Goal: Information Seeking & Learning: Check status

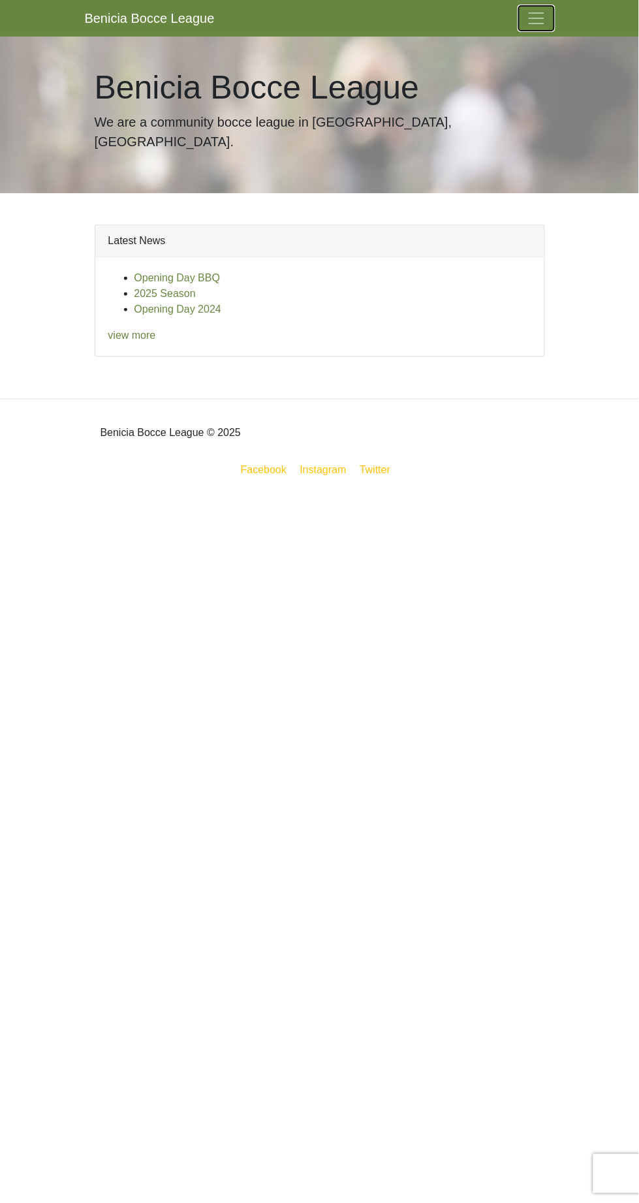
click at [541, 24] on span "Toggle navigation" at bounding box center [537, 18] width 20 height 20
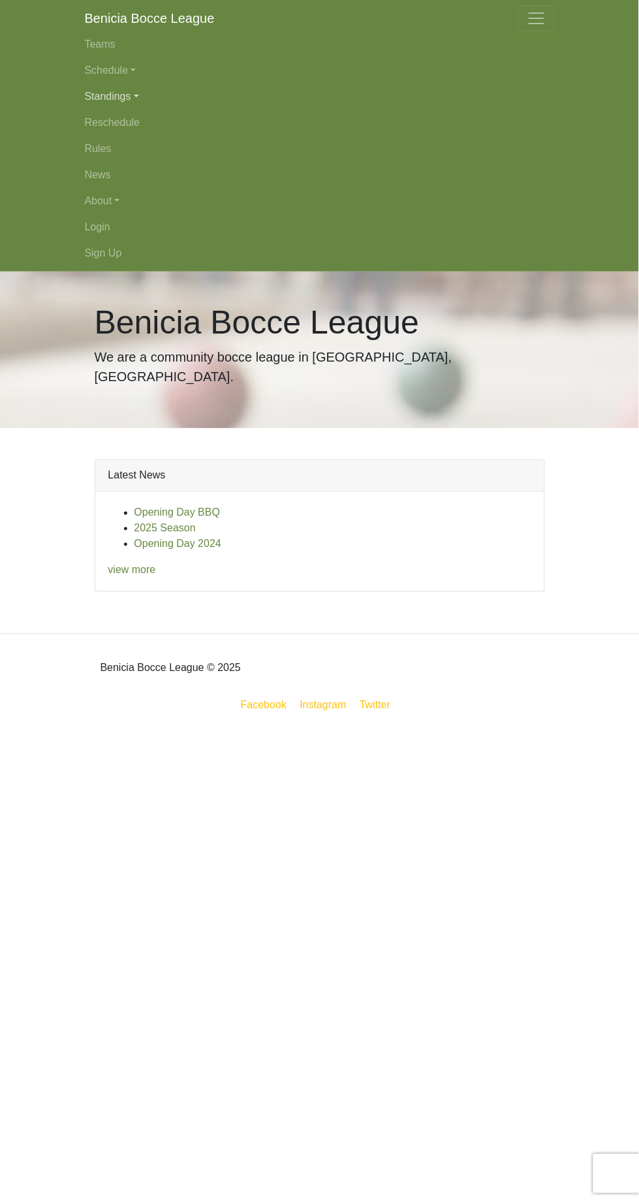
click at [114, 96] on link "Standings" at bounding box center [320, 97] width 470 height 26
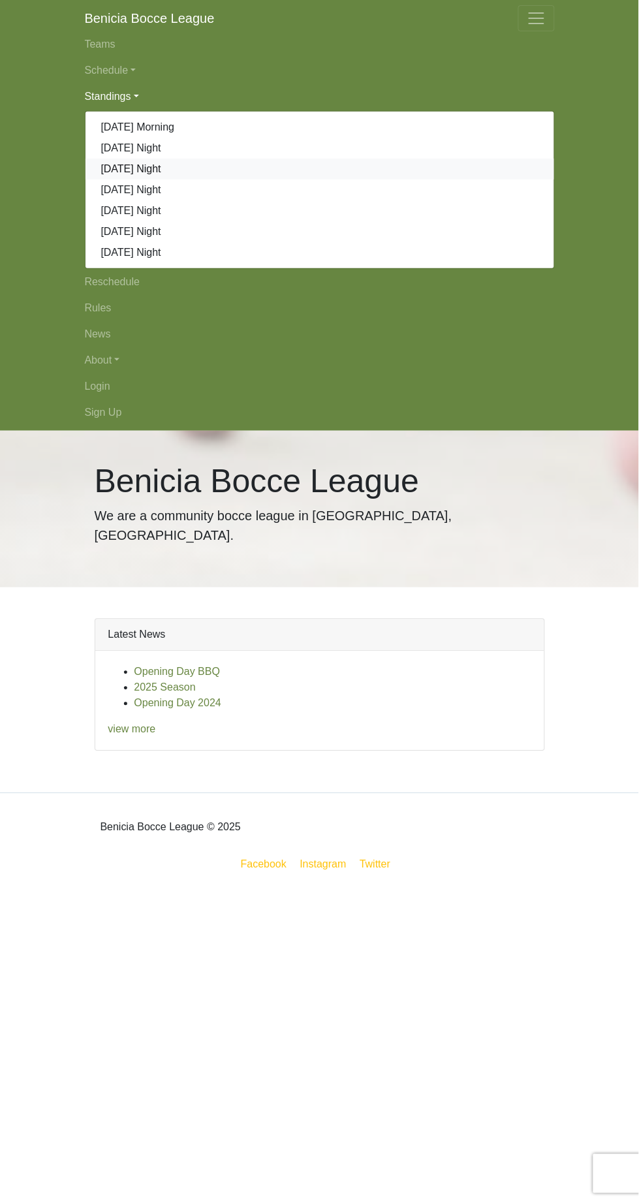
click at [139, 163] on link "[DATE] Night" at bounding box center [320, 169] width 469 height 21
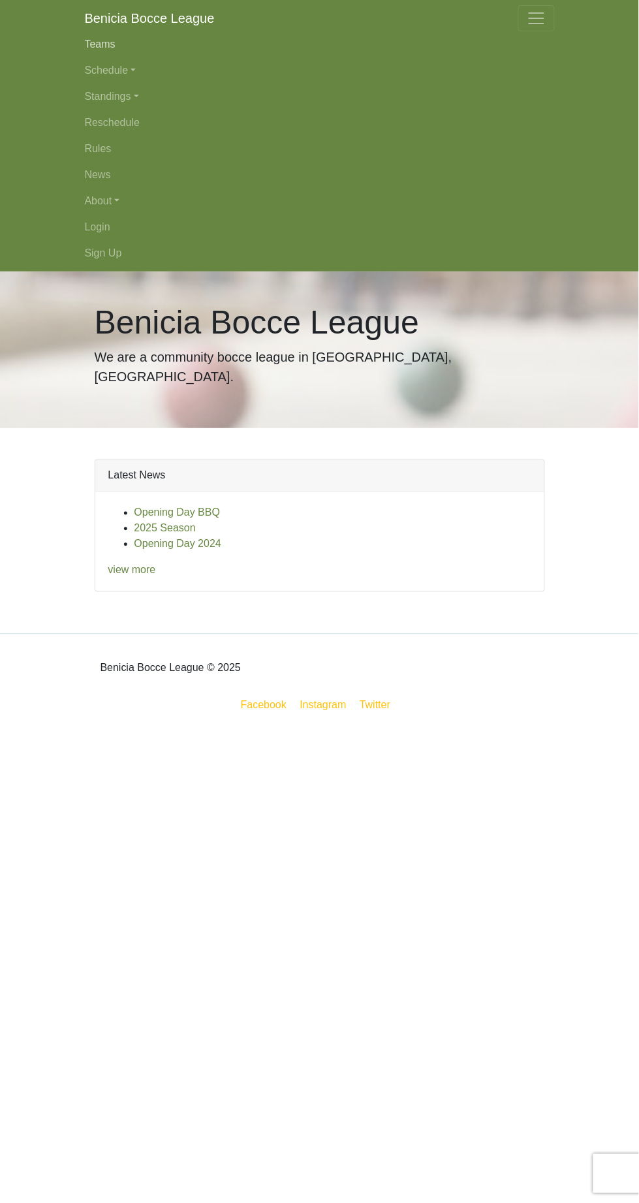
click at [119, 52] on link "Teams" at bounding box center [320, 44] width 470 height 26
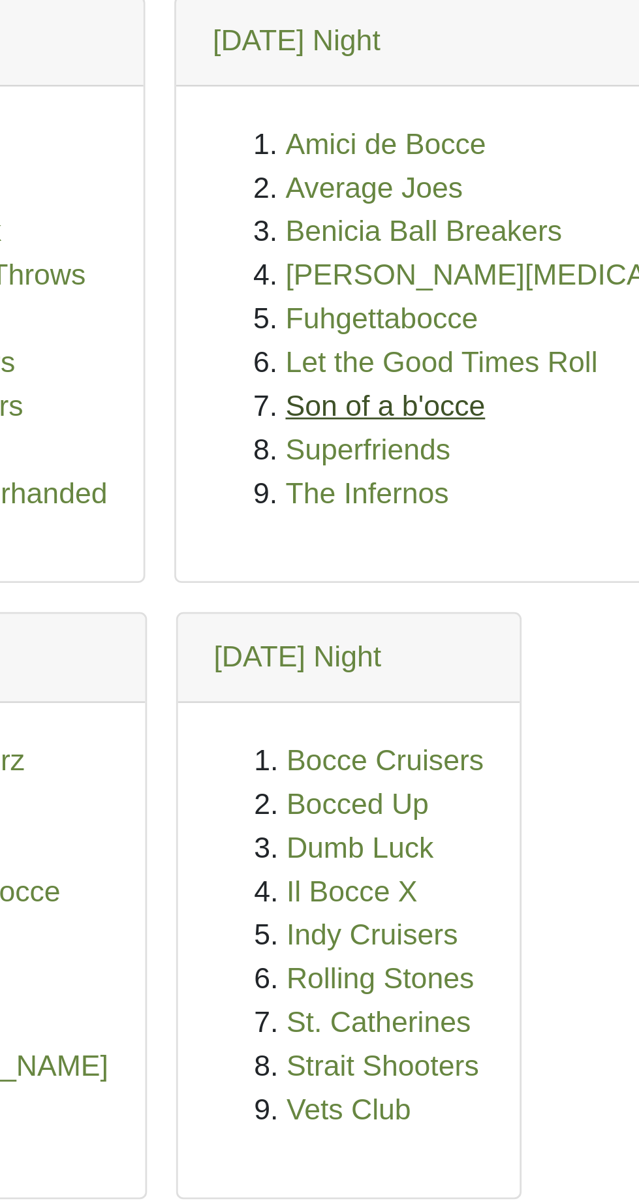
click at [346, 289] on link "Son of a b'occe" at bounding box center [346, 288] width 72 height 11
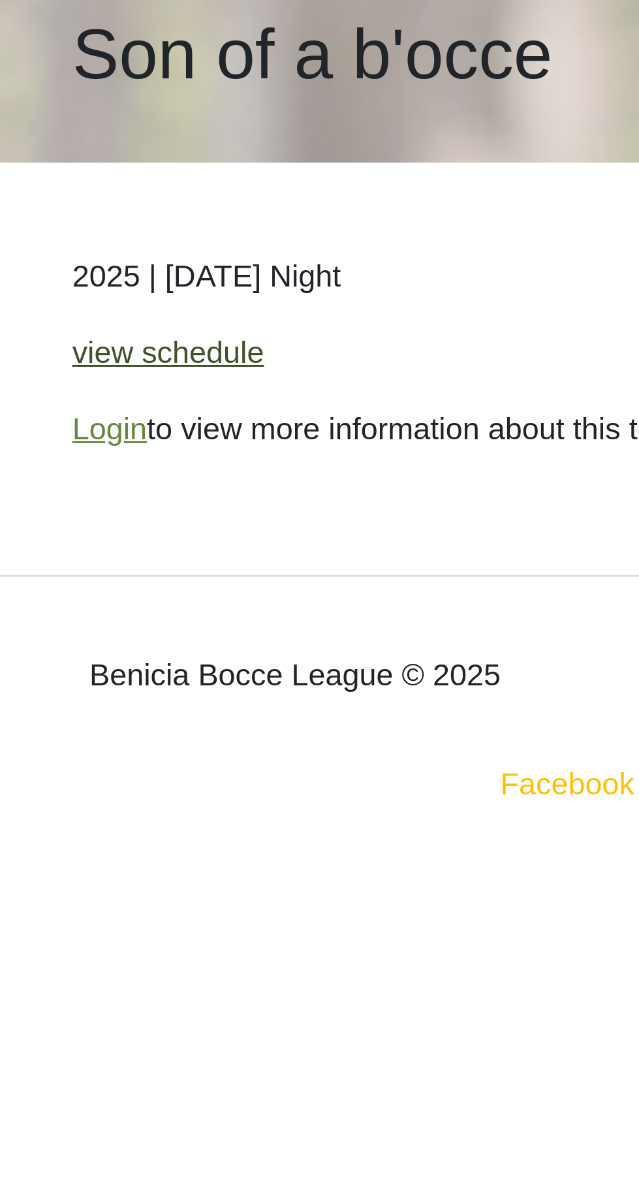
click at [135, 173] on link "view schedule" at bounding box center [128, 174] width 66 height 11
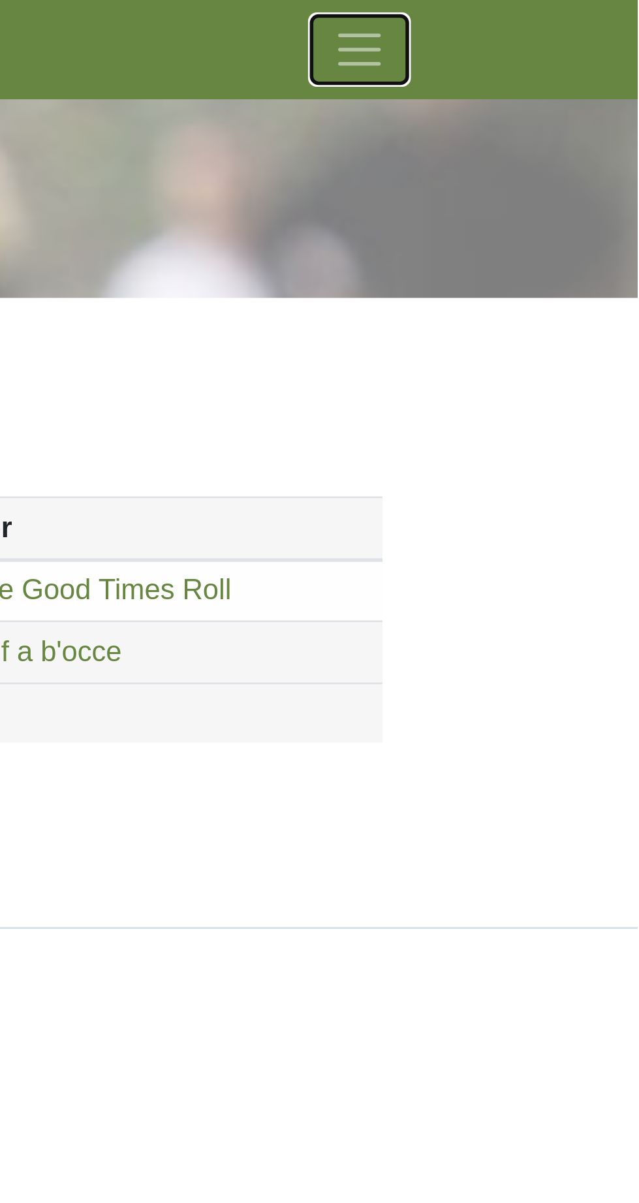
click at [540, 18] on span "Toggle navigation" at bounding box center [537, 18] width 20 height 20
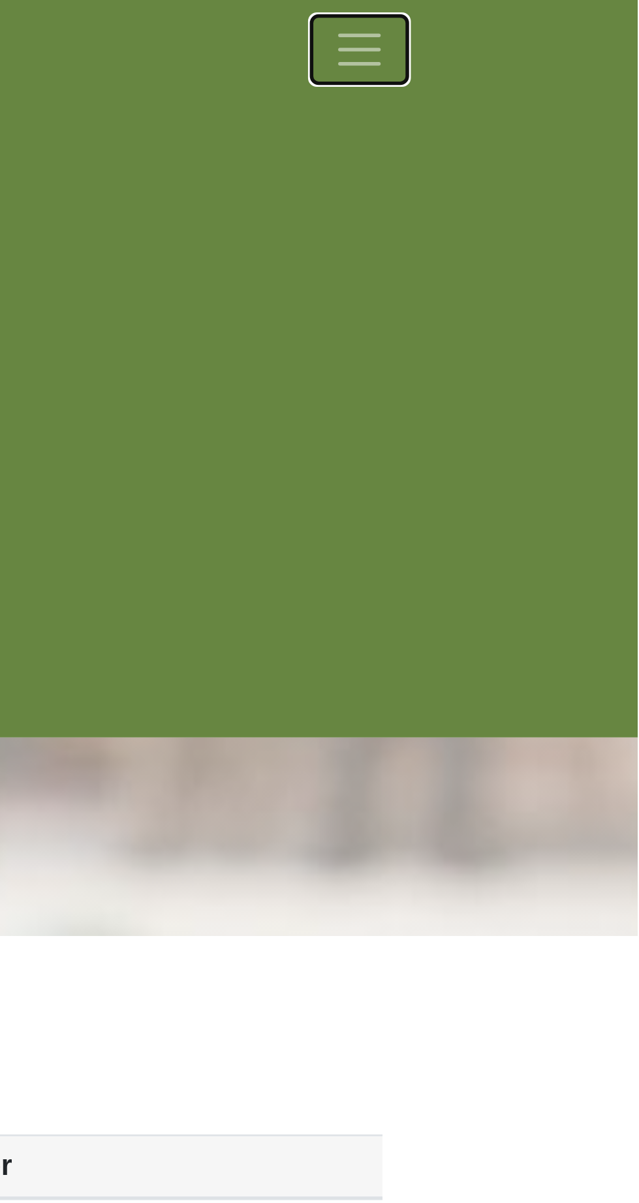
click at [540, 20] on span "Toggle navigation" at bounding box center [537, 18] width 20 height 20
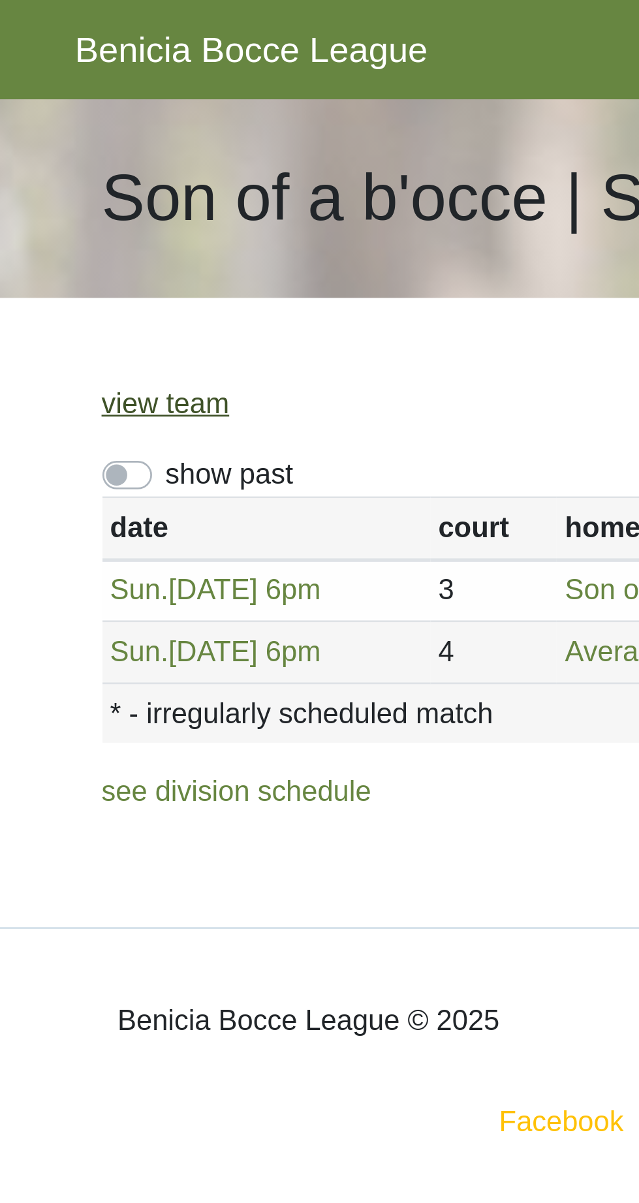
click at [127, 151] on link "view team" at bounding box center [118, 148] width 47 height 11
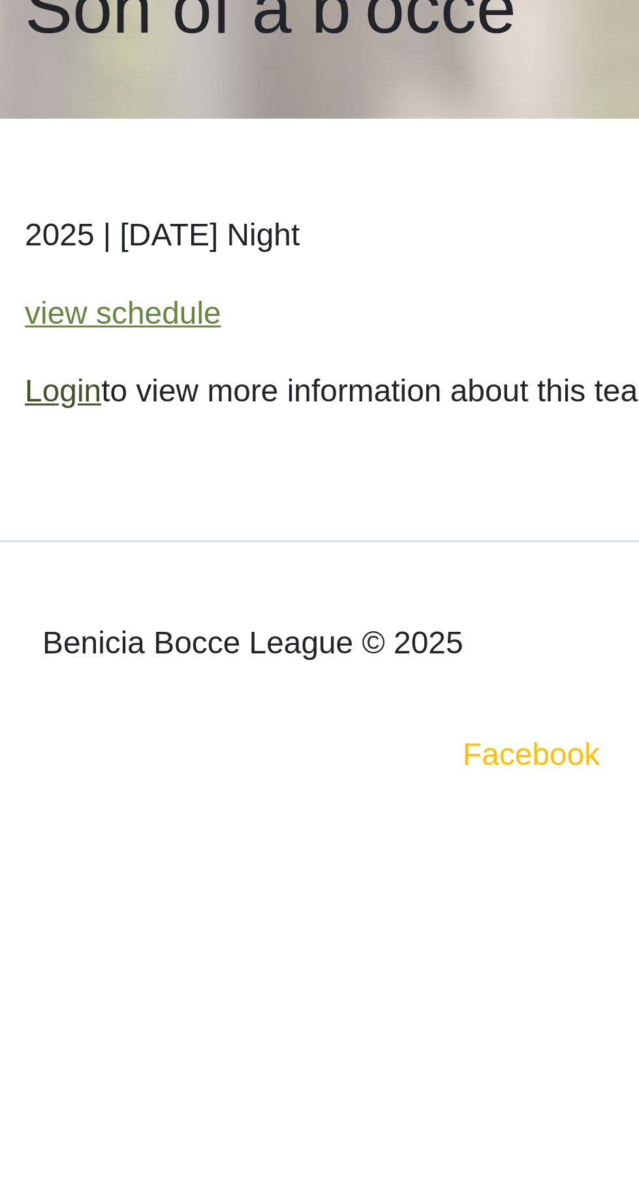
click at [112, 202] on link "Login" at bounding box center [107, 200] width 25 height 11
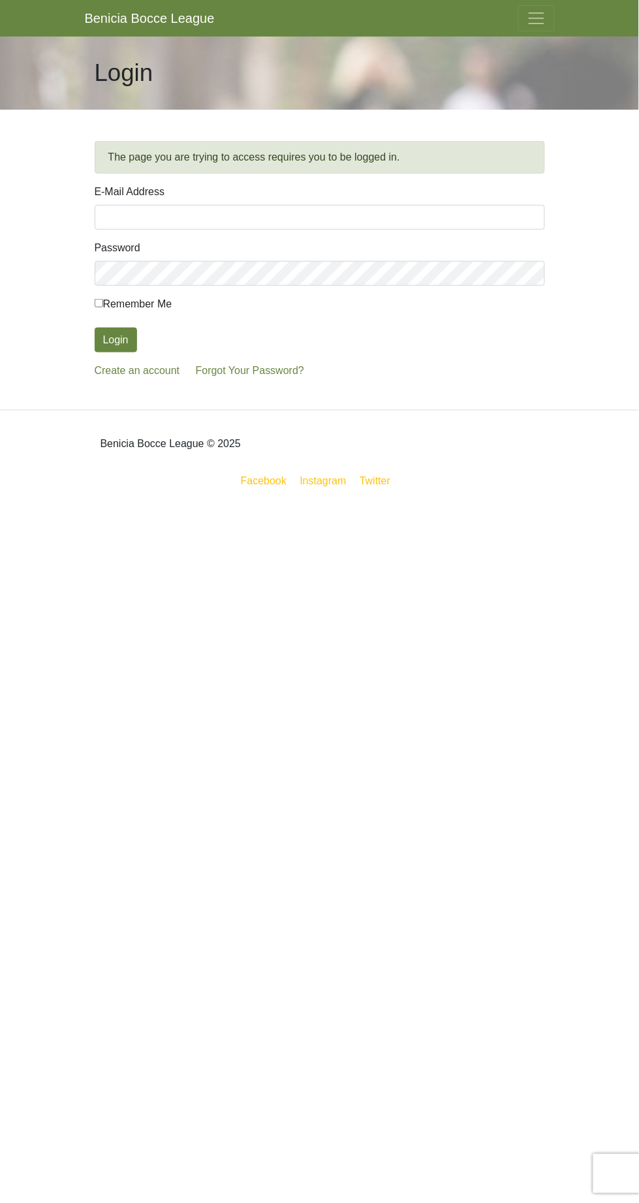
click at [350, 221] on input "E-Mail Address" at bounding box center [320, 217] width 450 height 25
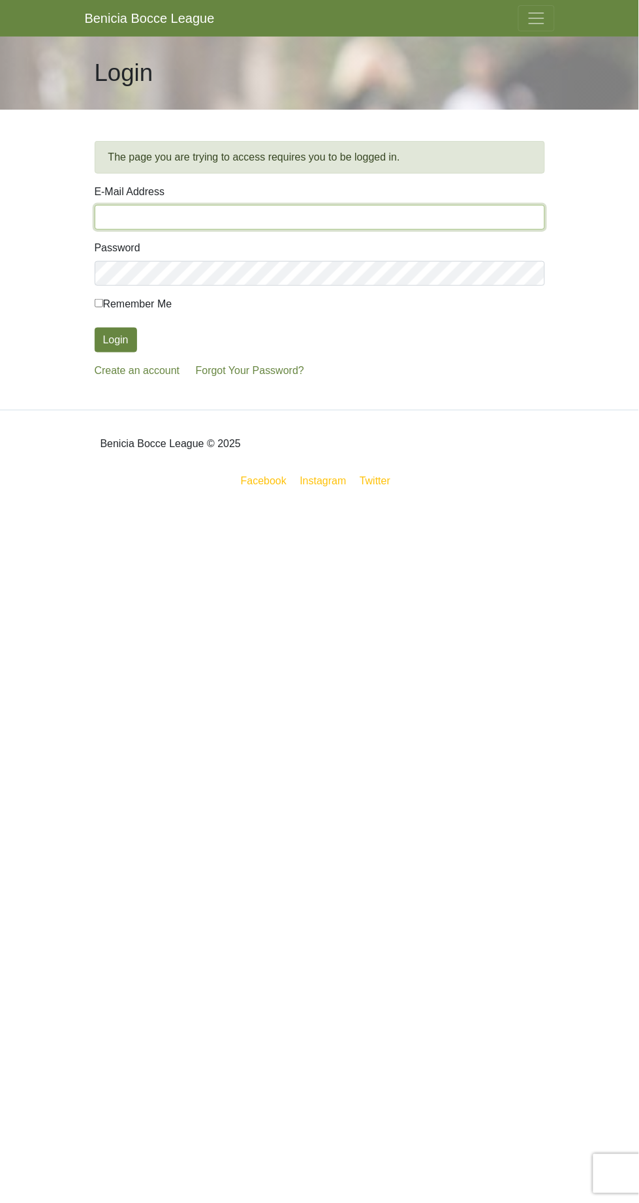
type input "[EMAIL_ADDRESS][DOMAIN_NAME]"
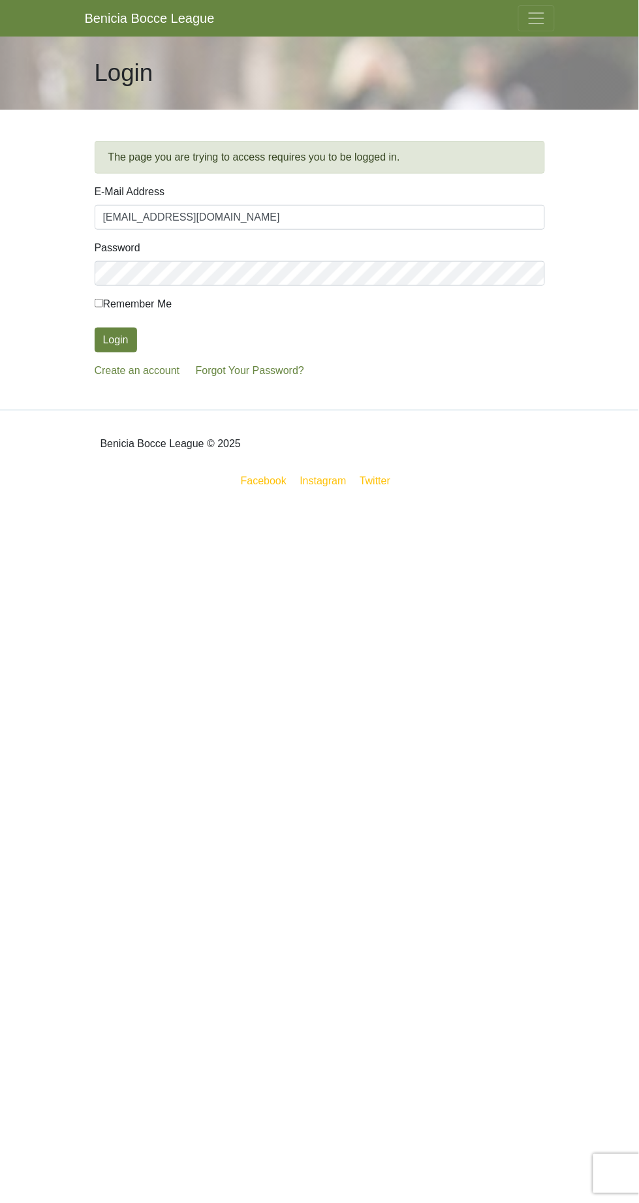
click at [95, 328] on button "Login" at bounding box center [116, 340] width 42 height 25
